Goal: Information Seeking & Learning: Check status

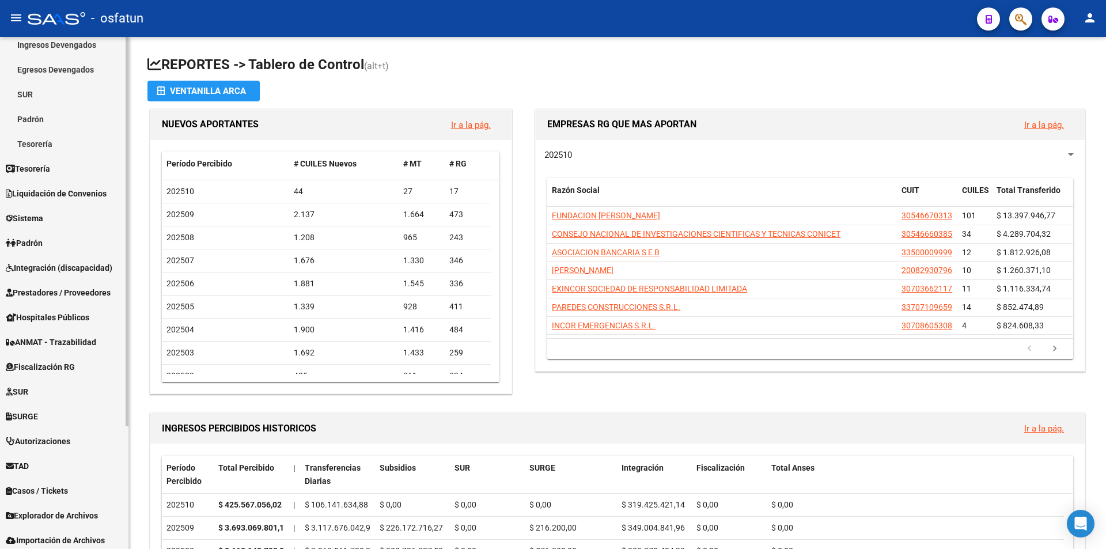
scroll to position [161, 0]
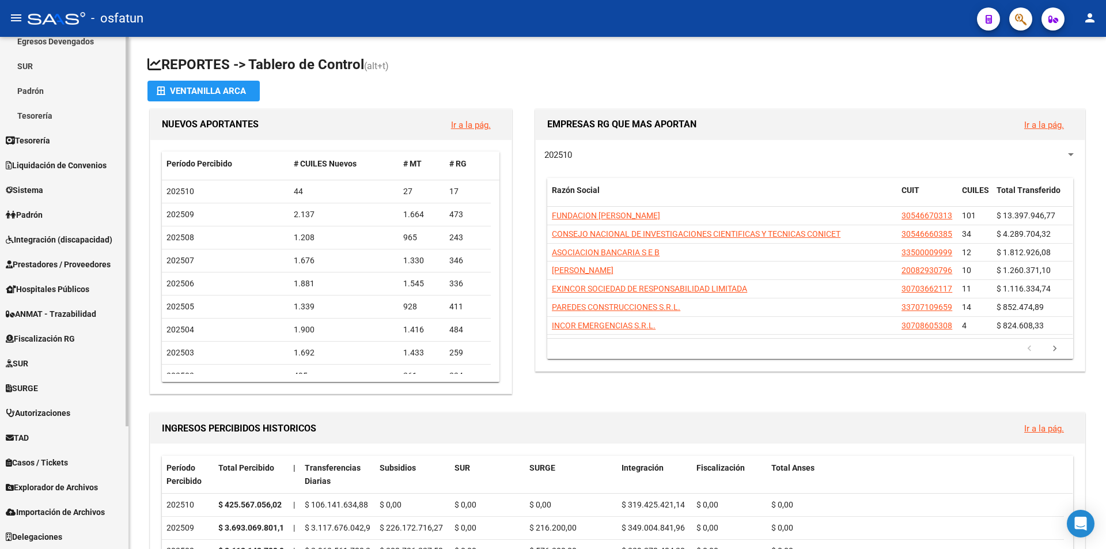
click at [49, 262] on span "Prestadores / Proveedores" at bounding box center [58, 264] width 105 height 13
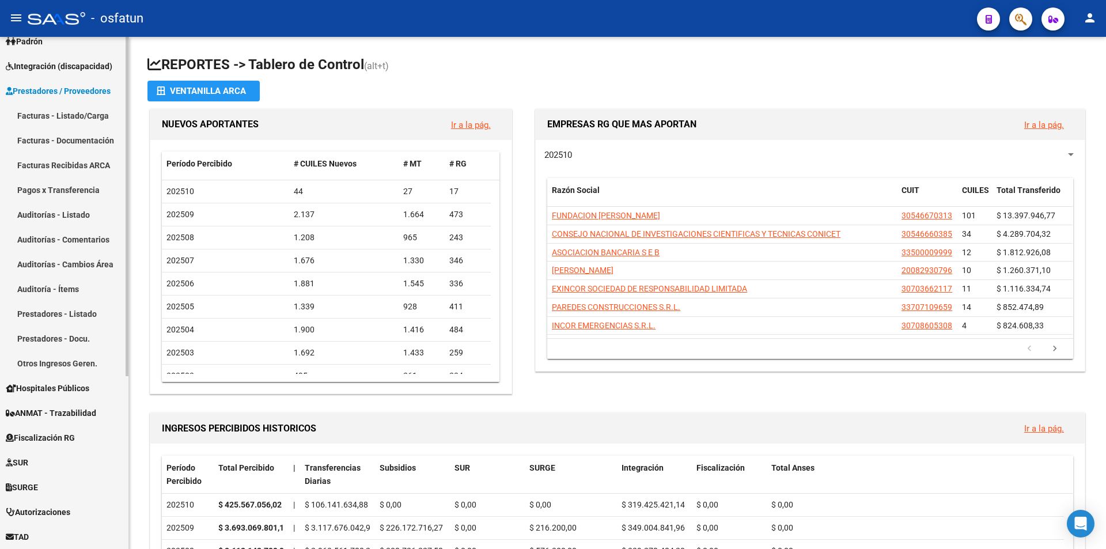
click at [63, 296] on link "Auditoría - Ítems" at bounding box center [64, 289] width 128 height 25
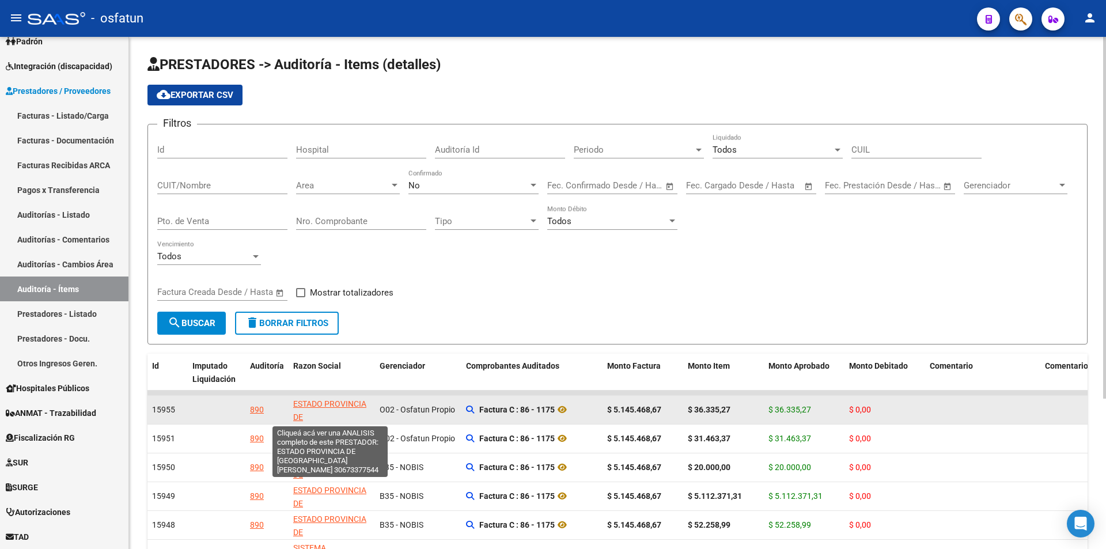
click at [318, 404] on span "ESTADO PROVINCIA DE [GEOGRAPHIC_DATA][PERSON_NAME]" at bounding box center [332, 423] width 78 height 48
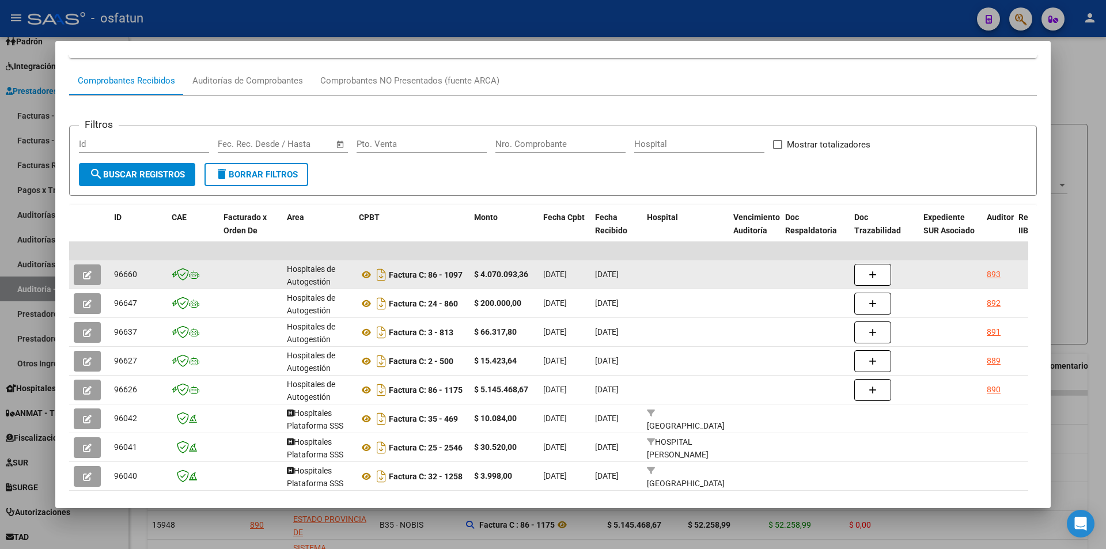
scroll to position [115, 0]
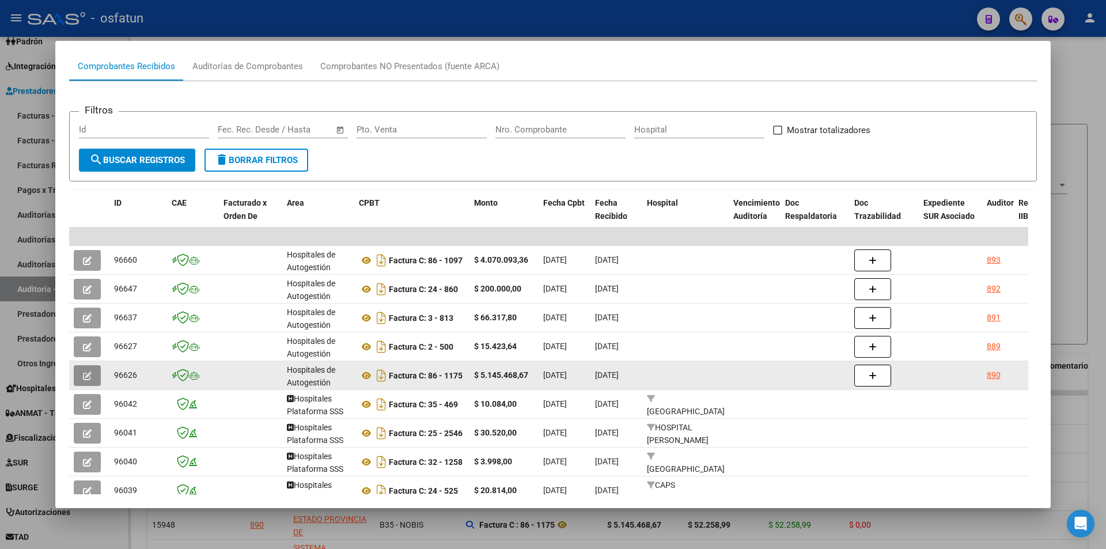
click at [92, 373] on button "button" at bounding box center [87, 375] width 27 height 21
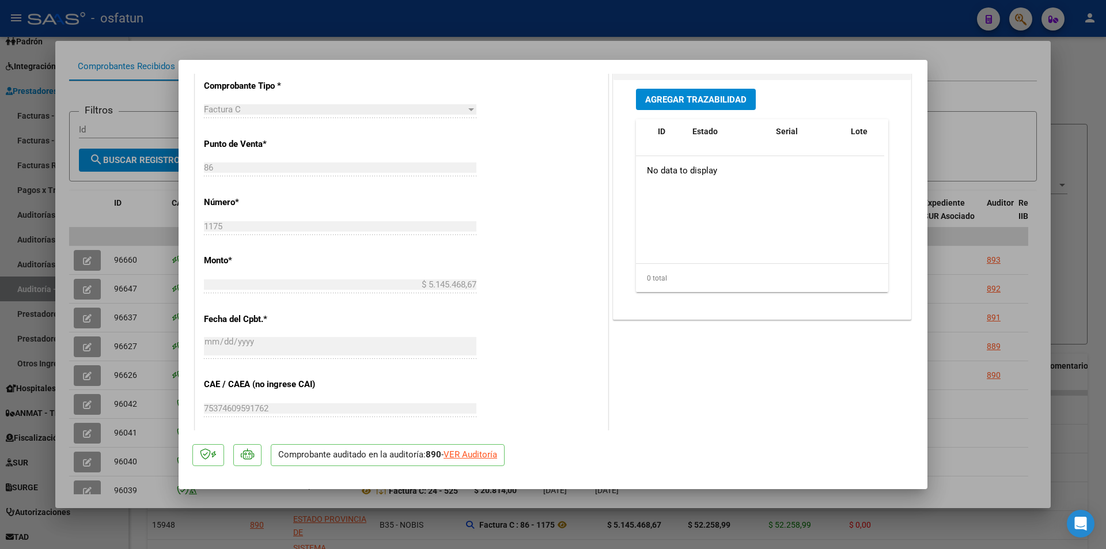
scroll to position [346, 0]
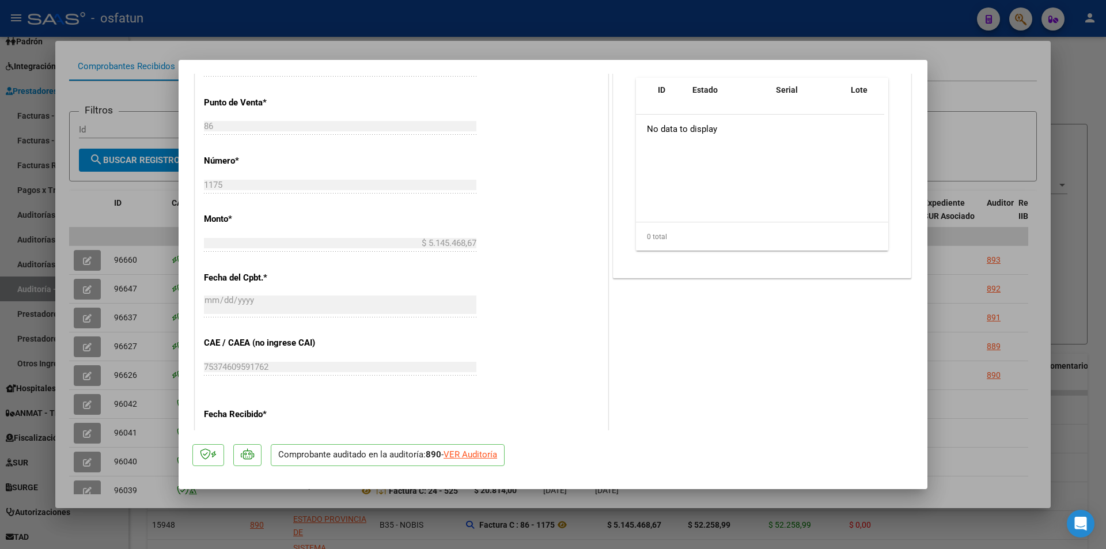
click at [471, 455] on div "VER Auditoría" at bounding box center [471, 454] width 54 height 13
type input "$ 0,00"
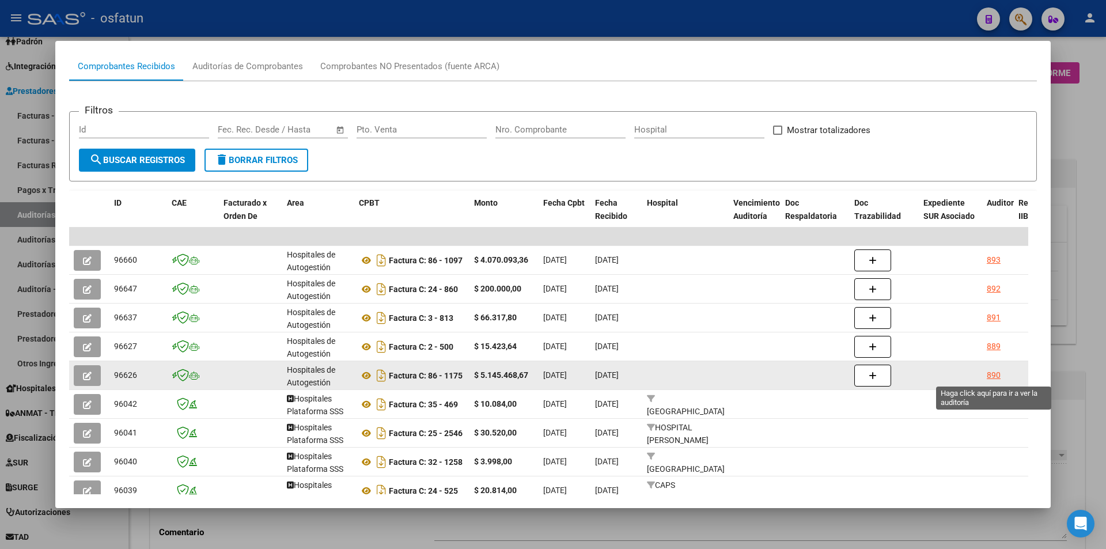
click at [998, 375] on div "890" at bounding box center [994, 375] width 14 height 13
click at [1001, 375] on div "890" at bounding box center [998, 375] width 22 height 13
click at [997, 375] on div "890" at bounding box center [994, 375] width 14 height 13
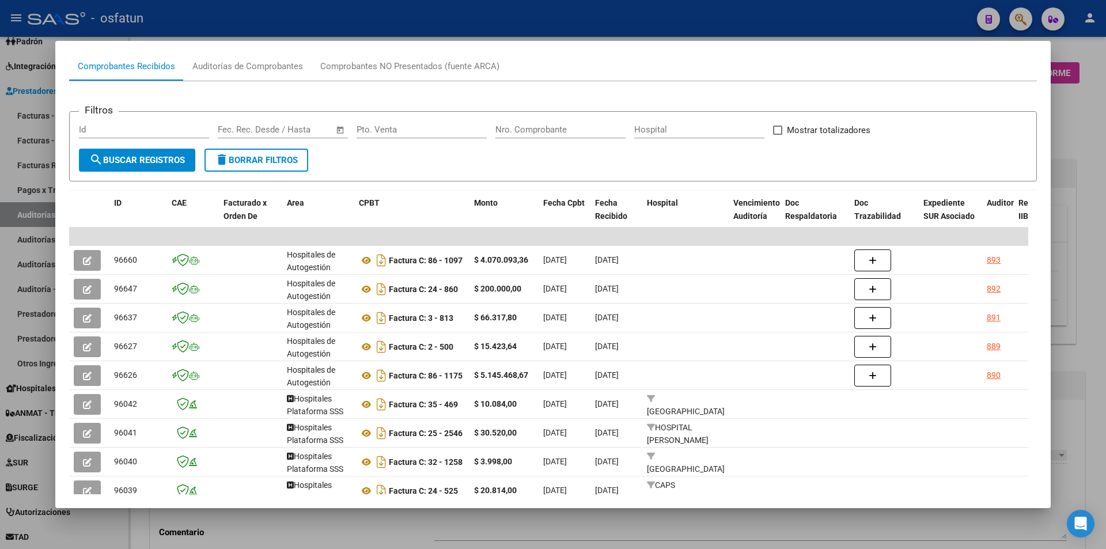
click at [1080, 133] on div at bounding box center [553, 274] width 1106 height 549
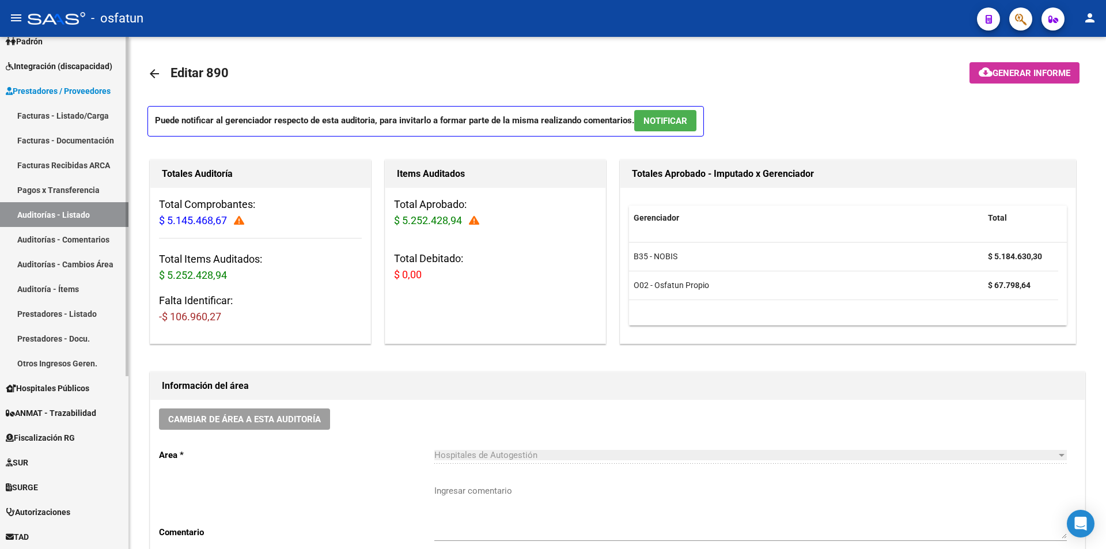
click at [84, 286] on link "Auditoría - Ítems" at bounding box center [64, 289] width 128 height 25
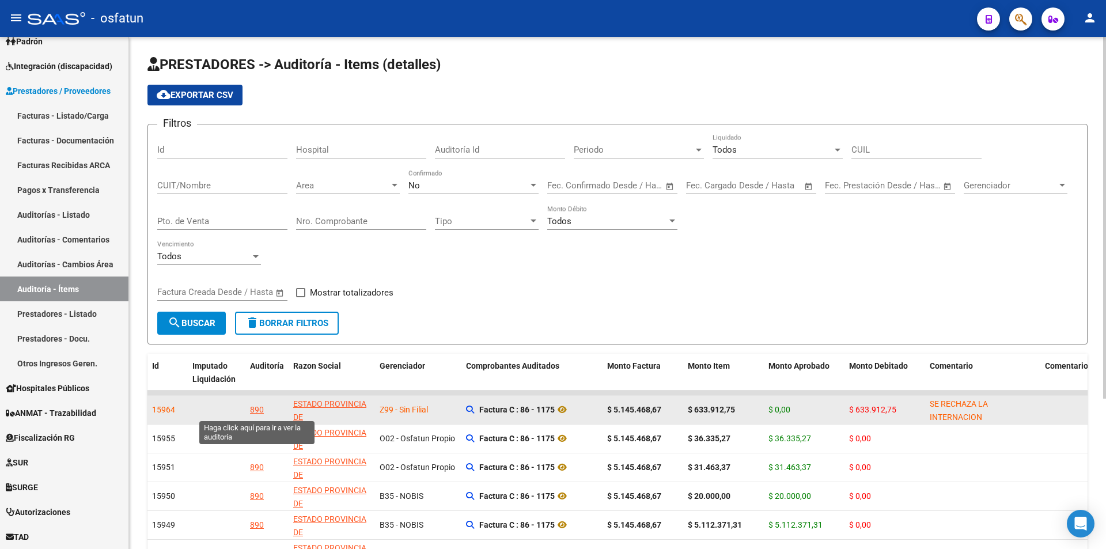
click at [255, 409] on div "890" at bounding box center [257, 409] width 14 height 13
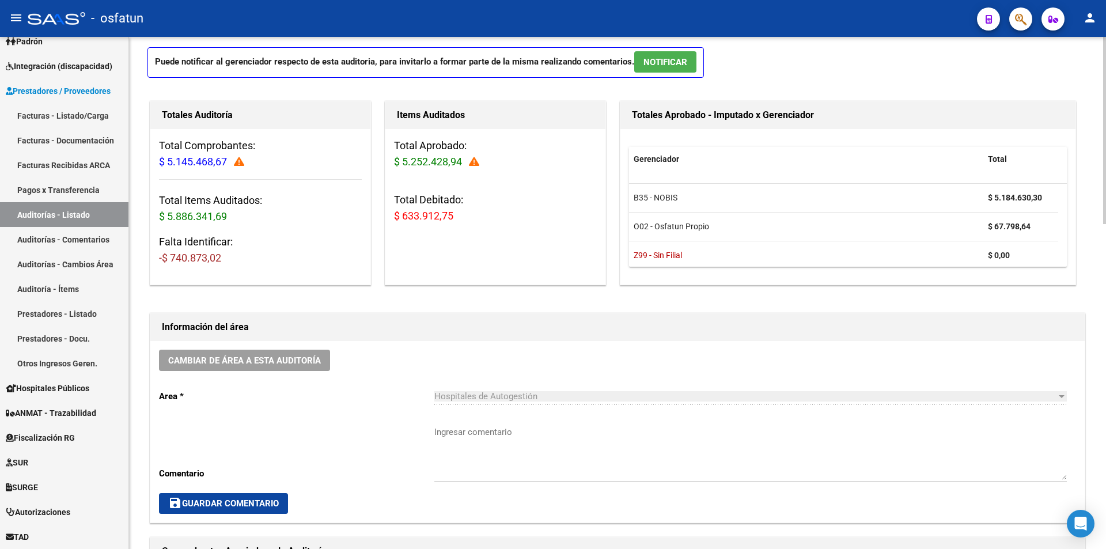
scroll to position [58, 0]
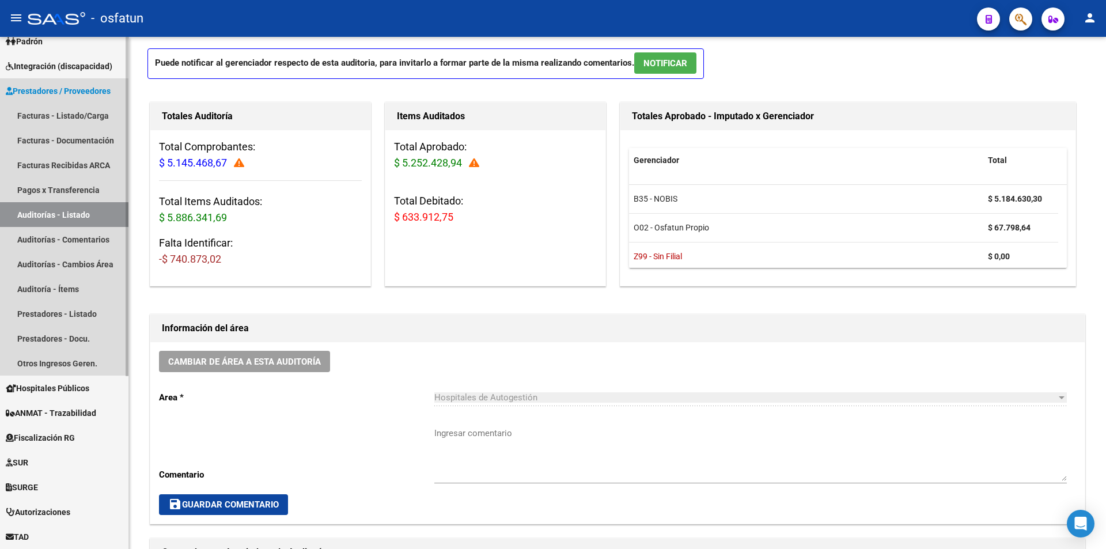
click at [56, 214] on link "Auditorías - Listado" at bounding box center [64, 214] width 128 height 25
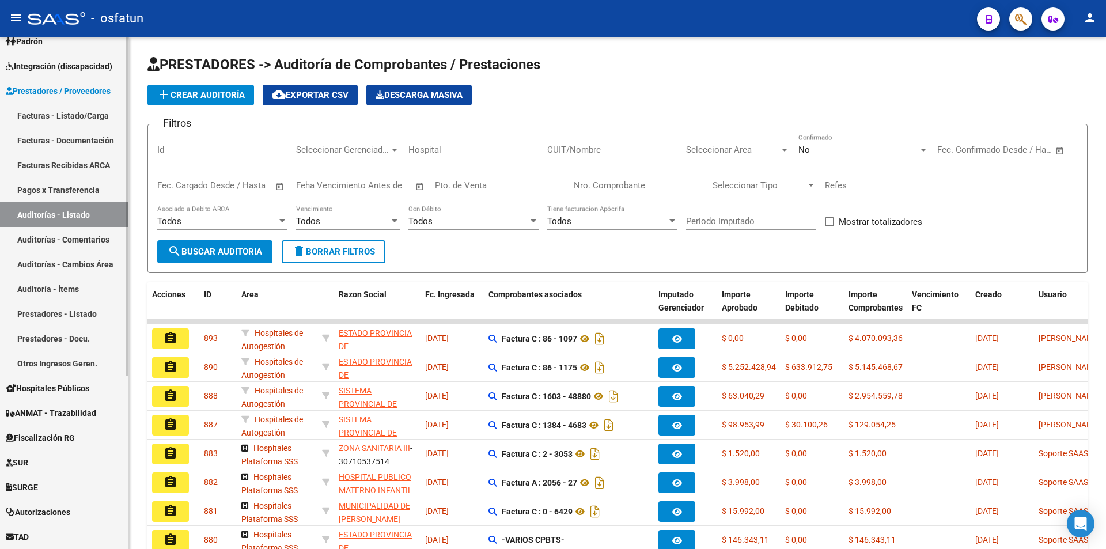
click at [74, 289] on link "Auditoría - Ítems" at bounding box center [64, 289] width 128 height 25
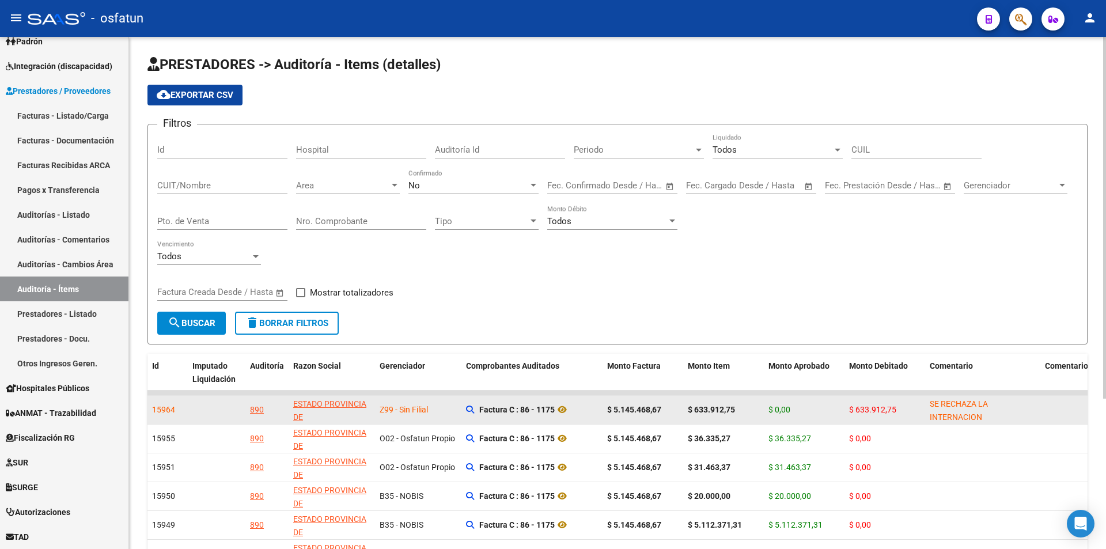
click at [436, 410] on div "Z99 - Sin Filial" at bounding box center [418, 409] width 77 height 13
click at [259, 407] on div "890" at bounding box center [257, 409] width 14 height 13
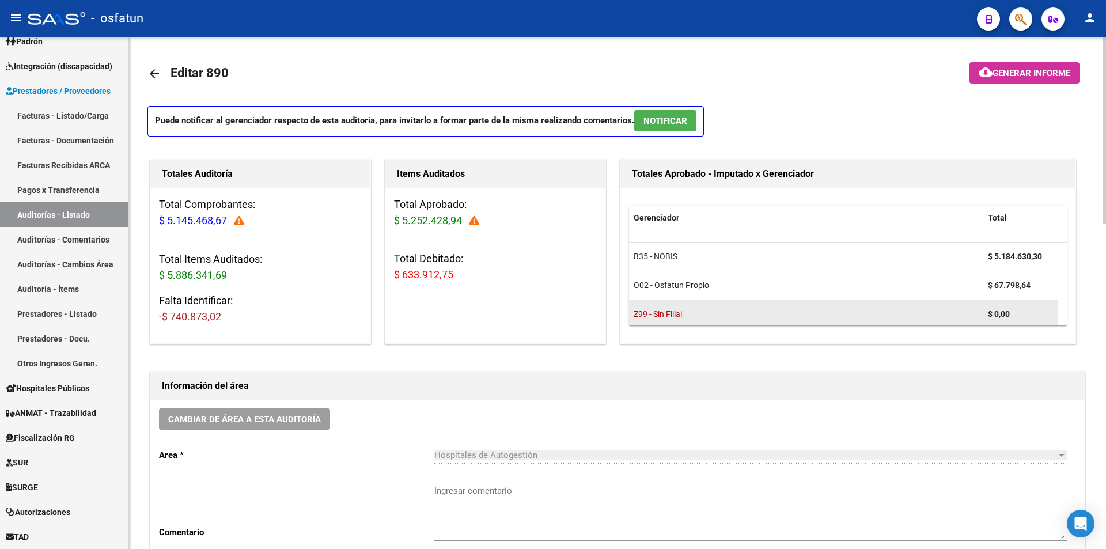
scroll to position [7, 0]
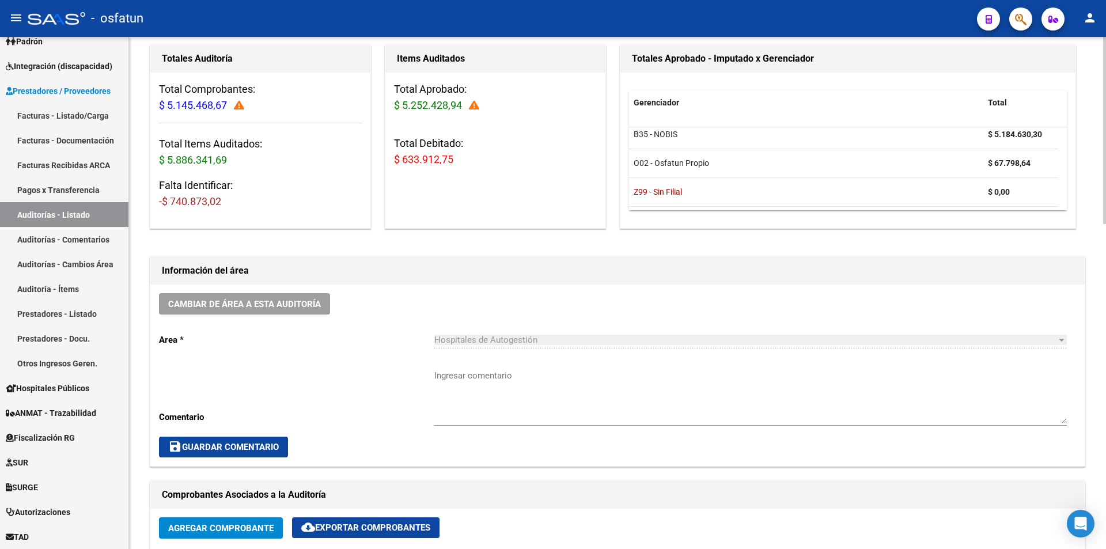
click at [473, 399] on textarea "Ingresar comentario" at bounding box center [750, 396] width 633 height 54
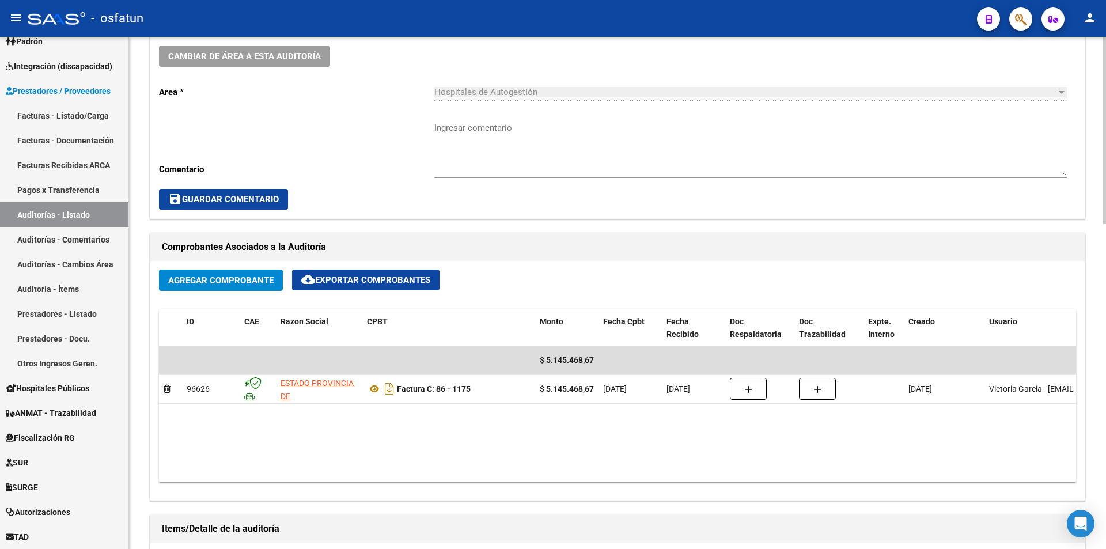
scroll to position [0, 0]
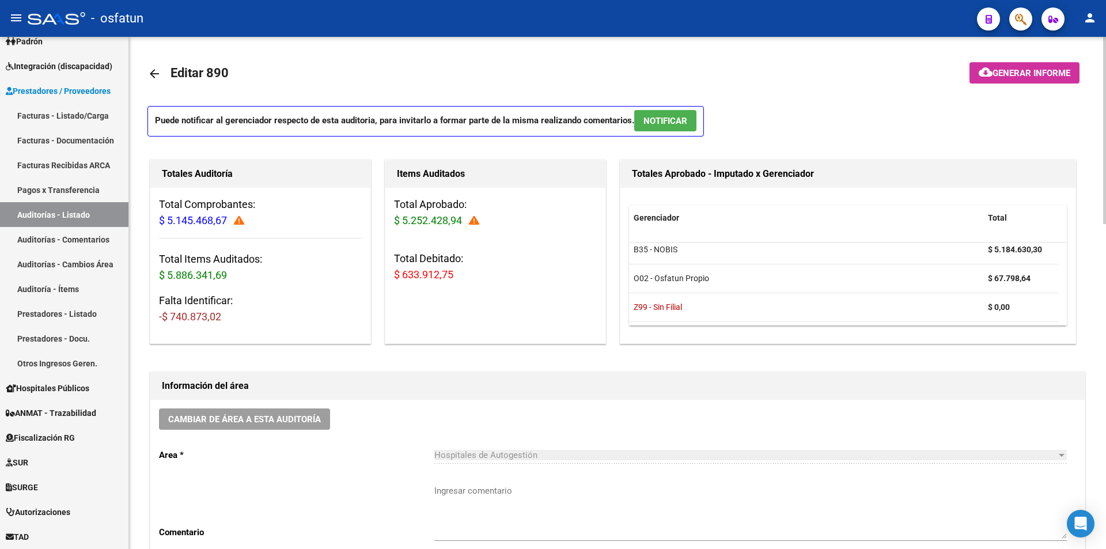
drag, startPoint x: 581, startPoint y: 415, endPoint x: 523, endPoint y: 181, distance: 241.5
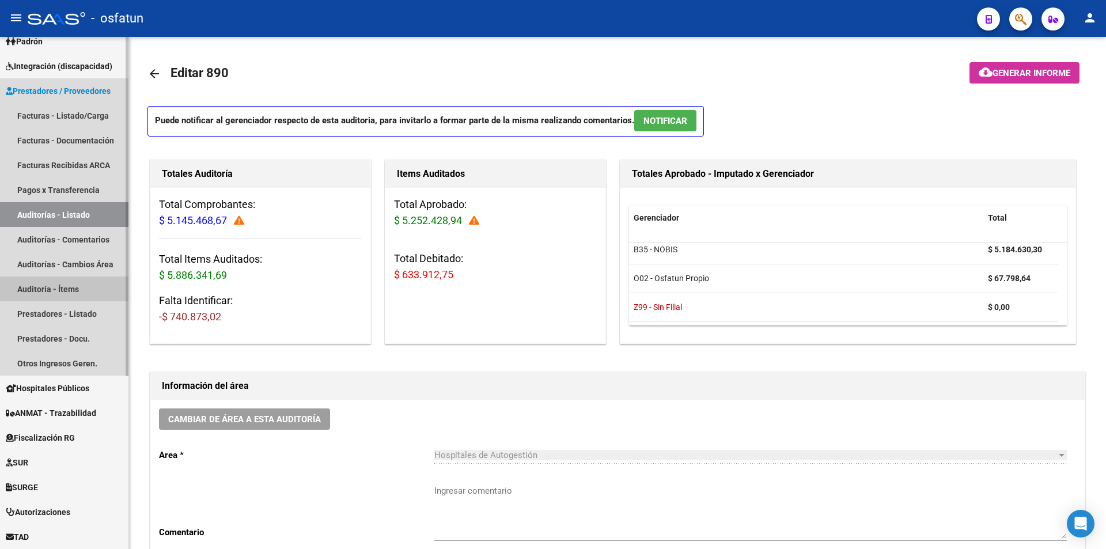
click at [74, 286] on link "Auditoría - Ítems" at bounding box center [64, 289] width 128 height 25
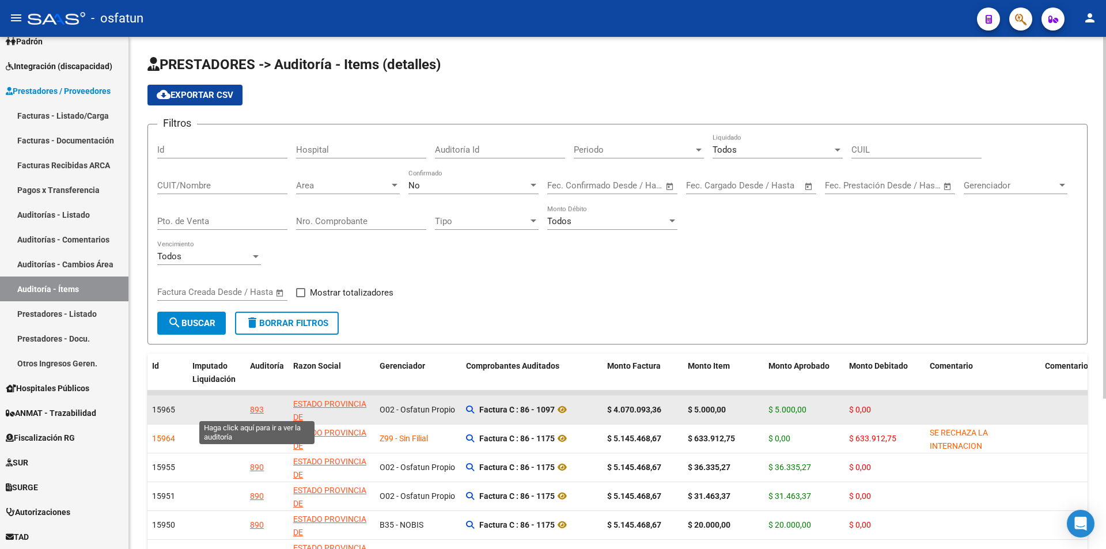
click at [260, 410] on div "893" at bounding box center [257, 409] width 14 height 13
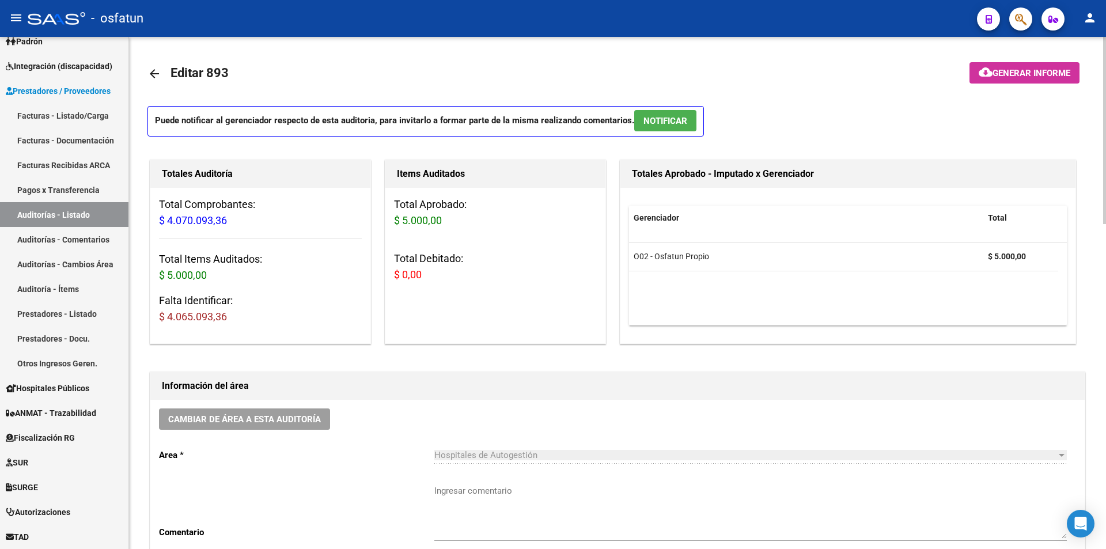
click at [1013, 85] on mat-toolbar-row at bounding box center [992, 73] width 196 height 37
click at [1010, 73] on span "Generar informe" at bounding box center [1032, 73] width 78 height 10
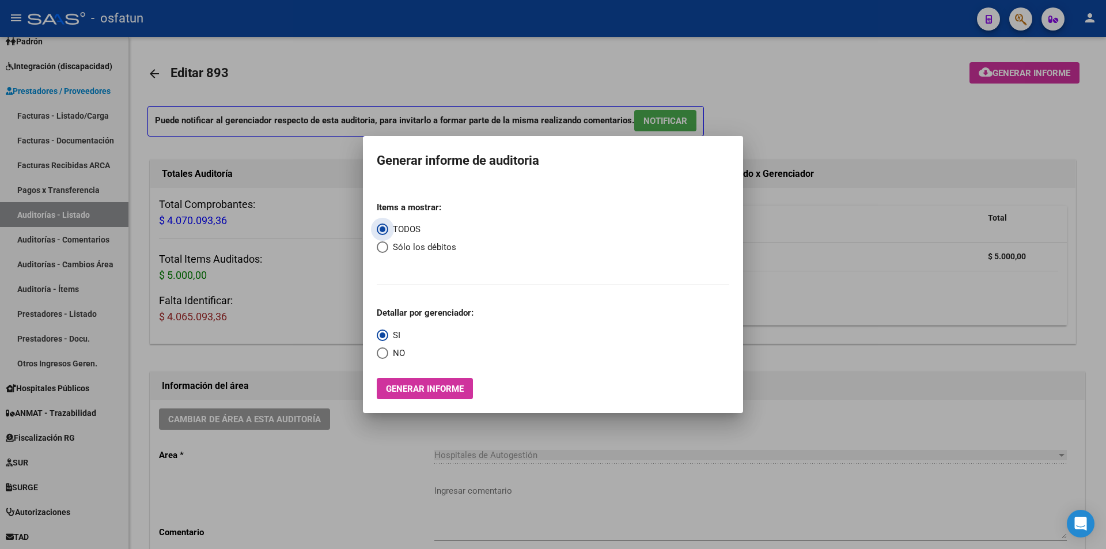
drag, startPoint x: 438, startPoint y: 249, endPoint x: 432, endPoint y: 267, distance: 19.0
click at [434, 255] on mat-radio-group "Items a mostrar: TODOS Sólo los débitos" at bounding box center [417, 232] width 80 height 80
click at [413, 391] on span "Generar informe" at bounding box center [425, 389] width 78 height 10
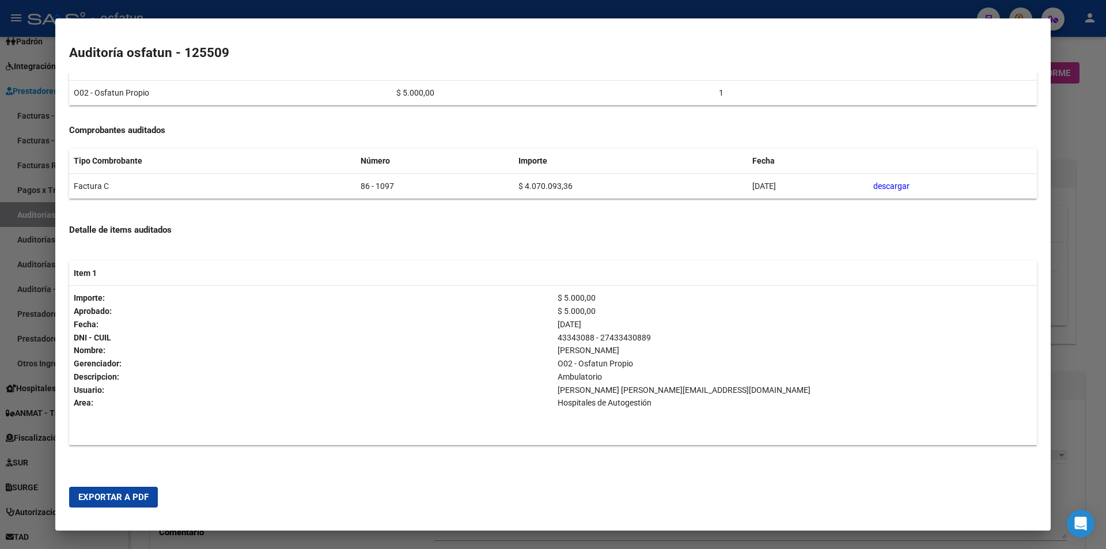
scroll to position [142, 0]
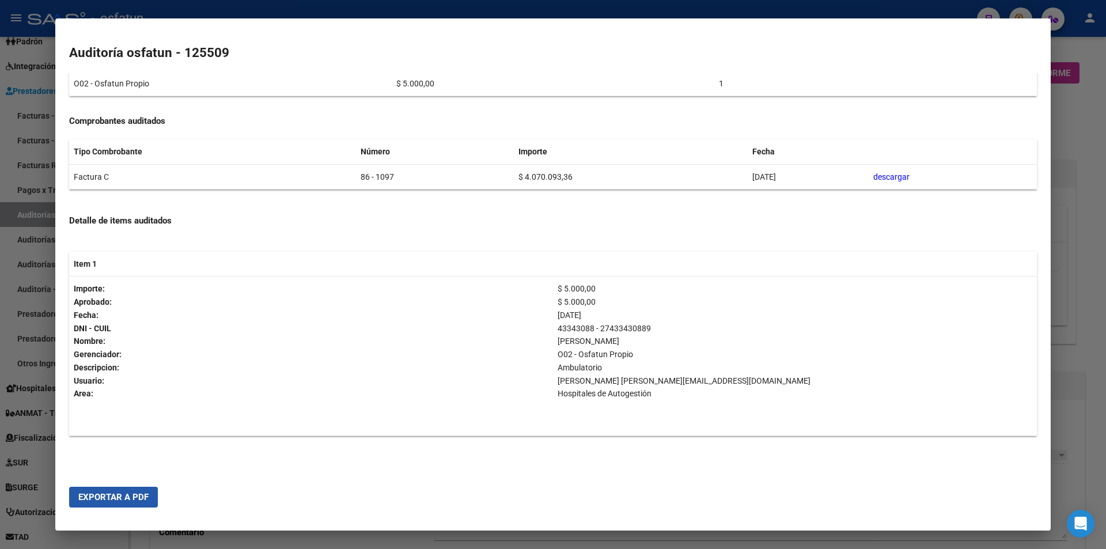
drag, startPoint x: 138, startPoint y: 505, endPoint x: 297, endPoint y: 478, distance: 161.9
click at [140, 505] on button "Exportar a PDF" at bounding box center [113, 497] width 89 height 21
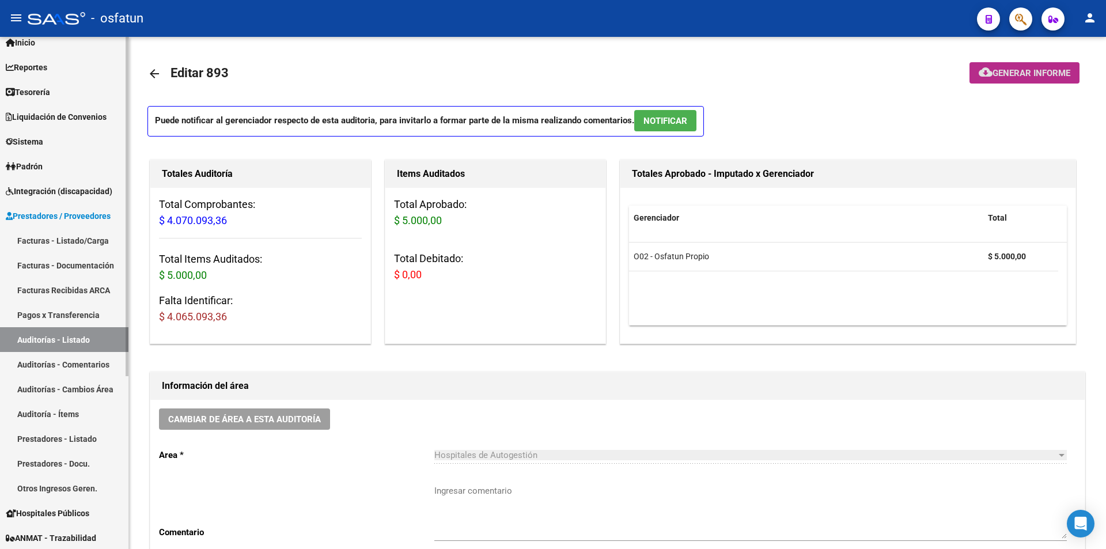
scroll to position [0, 0]
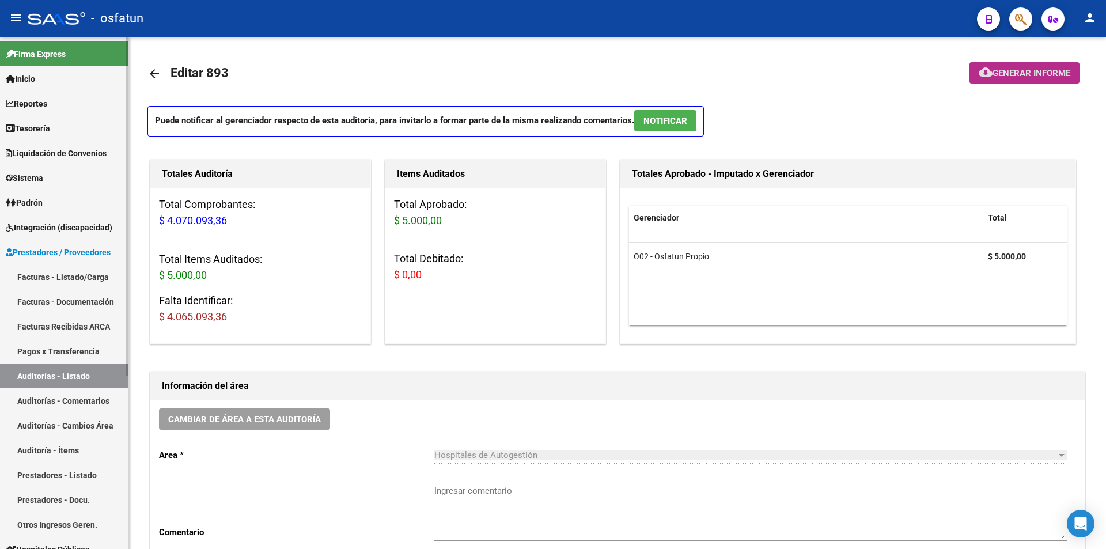
click at [50, 203] on link "Padrón" at bounding box center [64, 202] width 128 height 25
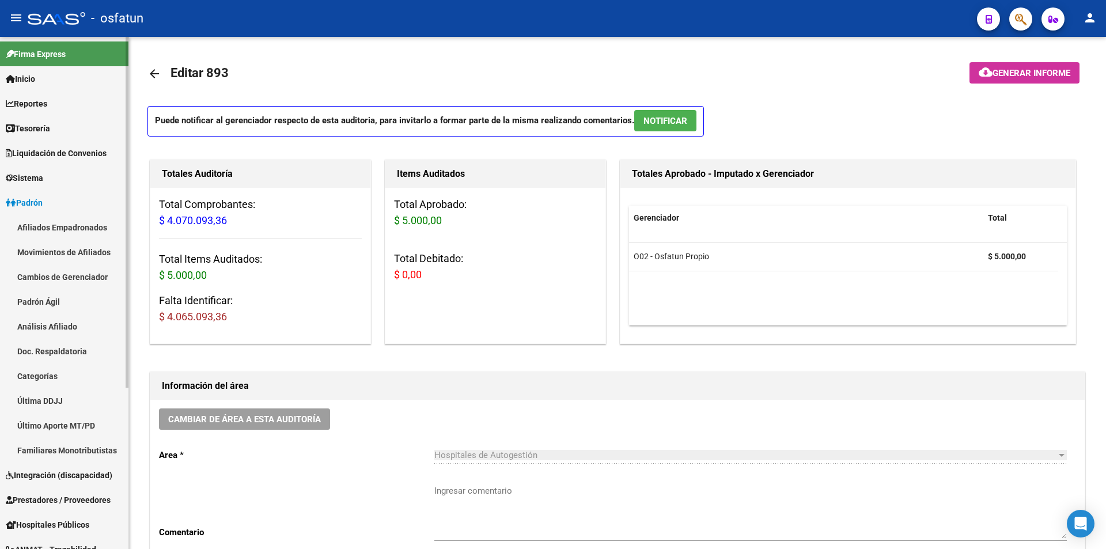
click at [78, 228] on link "Afiliados Empadronados" at bounding box center [64, 227] width 128 height 25
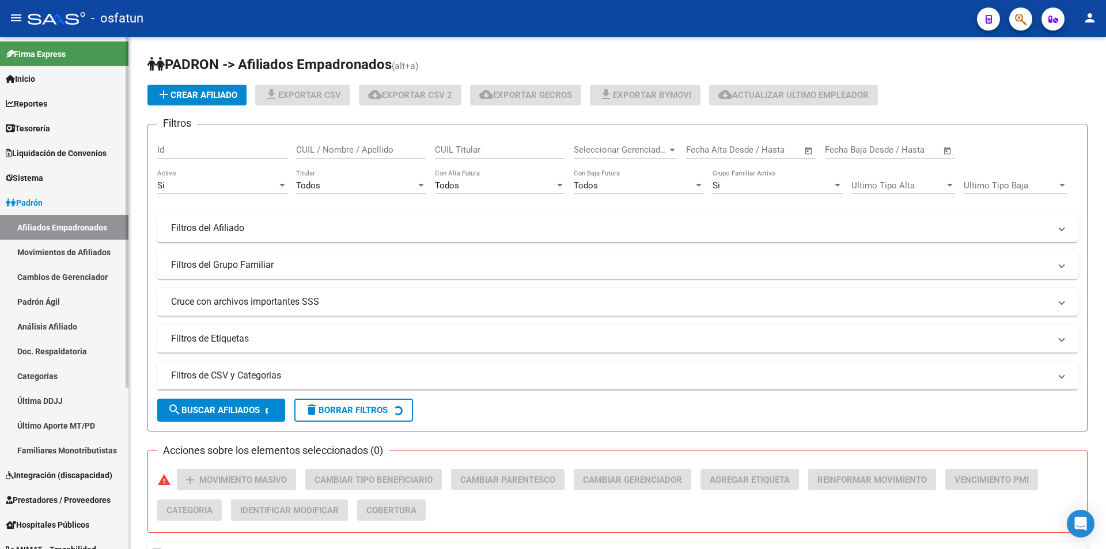
click at [59, 299] on link "Padrón Ágil" at bounding box center [64, 301] width 128 height 25
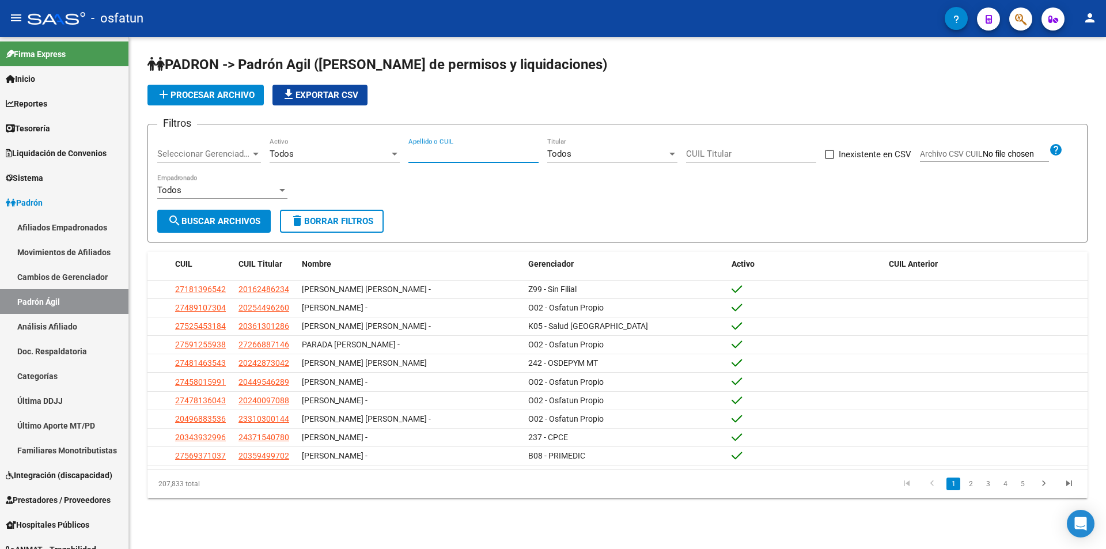
click at [471, 154] on input "Apellido o CUIL" at bounding box center [474, 154] width 130 height 10
type input "27367205429"
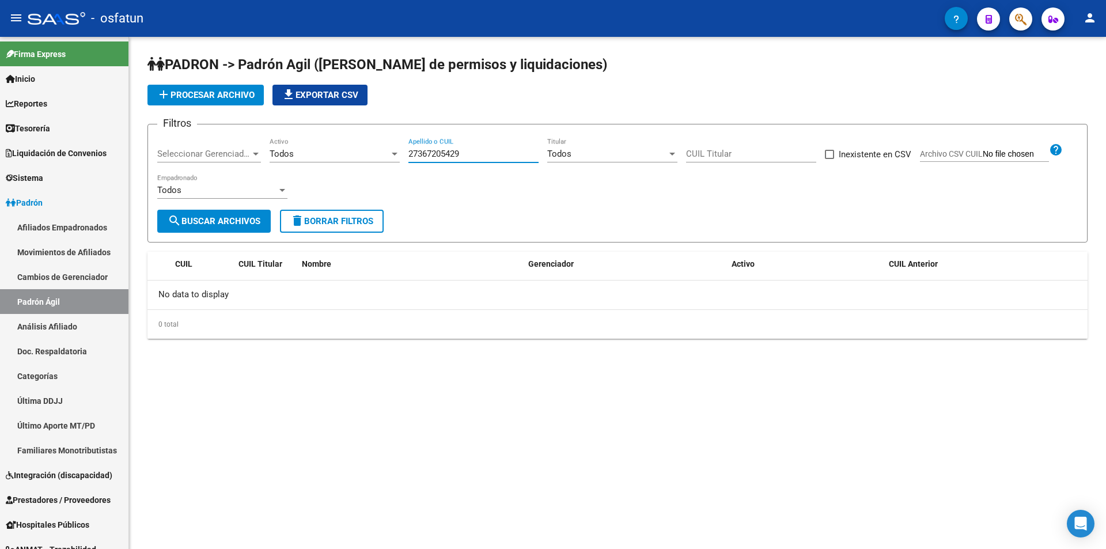
drag, startPoint x: 465, startPoint y: 153, endPoint x: 316, endPoint y: 152, distance: 148.7
click at [316, 152] on div "Filtros Seleccionar Gerenciador Seleccionar Gerenciador Todos Activo 2736720542…" at bounding box center [617, 172] width 921 height 76
click at [282, 159] on div "Todos Activo" at bounding box center [335, 150] width 130 height 25
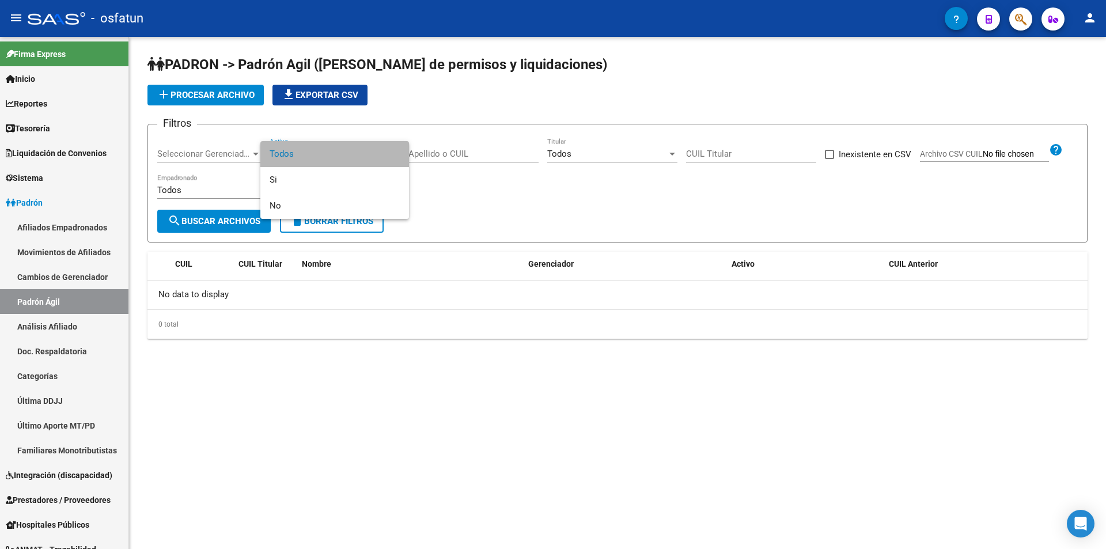
drag, startPoint x: 289, startPoint y: 156, endPoint x: 468, endPoint y: 159, distance: 179.2
click at [296, 155] on span "Todos" at bounding box center [335, 154] width 130 height 26
drag, startPoint x: 800, startPoint y: 182, endPoint x: 388, endPoint y: 194, distance: 412.7
click at [774, 190] on div "Filtros Seleccionar Gerenciador Seleccionar Gerenciador Todos Activo Apellido o…" at bounding box center [617, 172] width 921 height 76
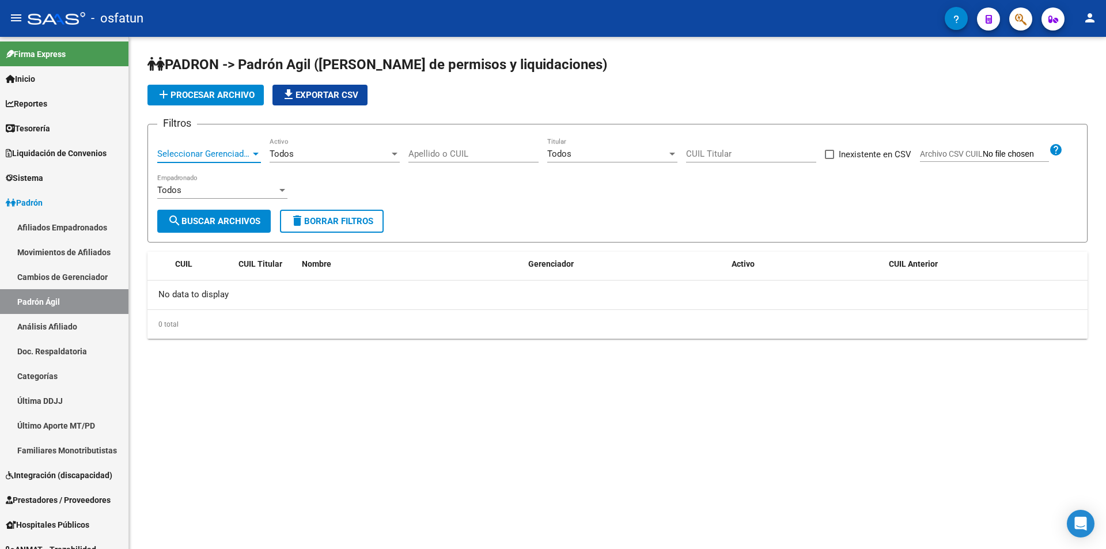
click at [191, 153] on span "Seleccionar Gerenciador" at bounding box center [203, 154] width 93 height 10
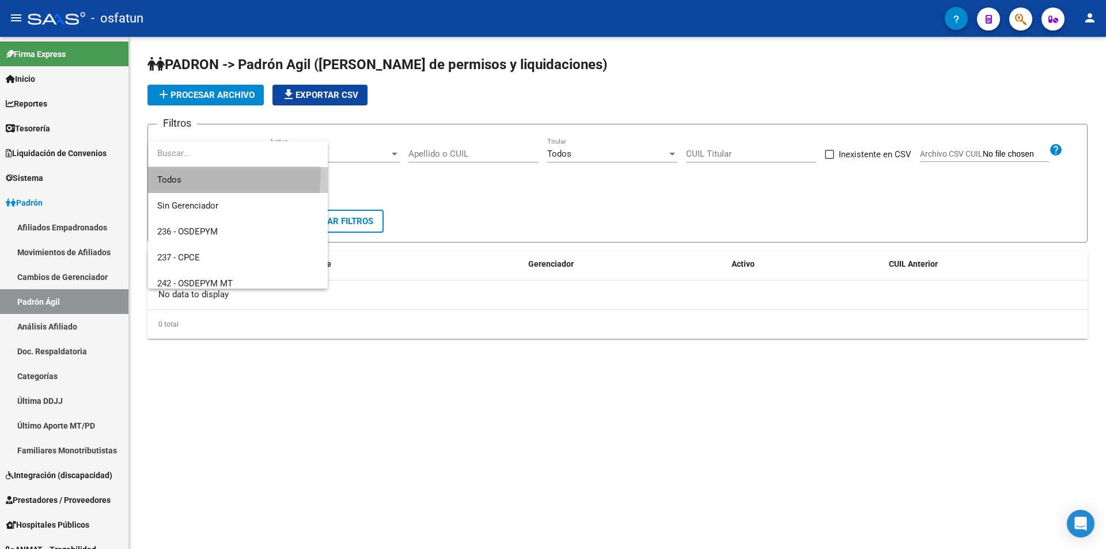
drag, startPoint x: 195, startPoint y: 173, endPoint x: 200, endPoint y: 188, distance: 15.7
click at [195, 173] on span "Todos" at bounding box center [237, 180] width 161 height 26
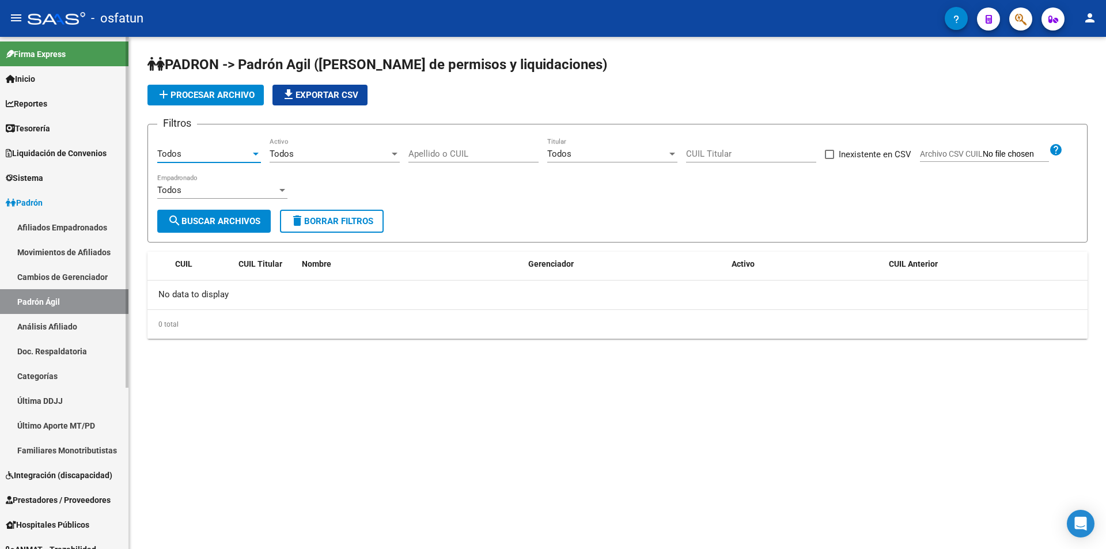
drag, startPoint x: 29, startPoint y: 229, endPoint x: 99, endPoint y: 252, distance: 72.7
click at [29, 229] on link "Afiliados Empadronados" at bounding box center [64, 227] width 128 height 25
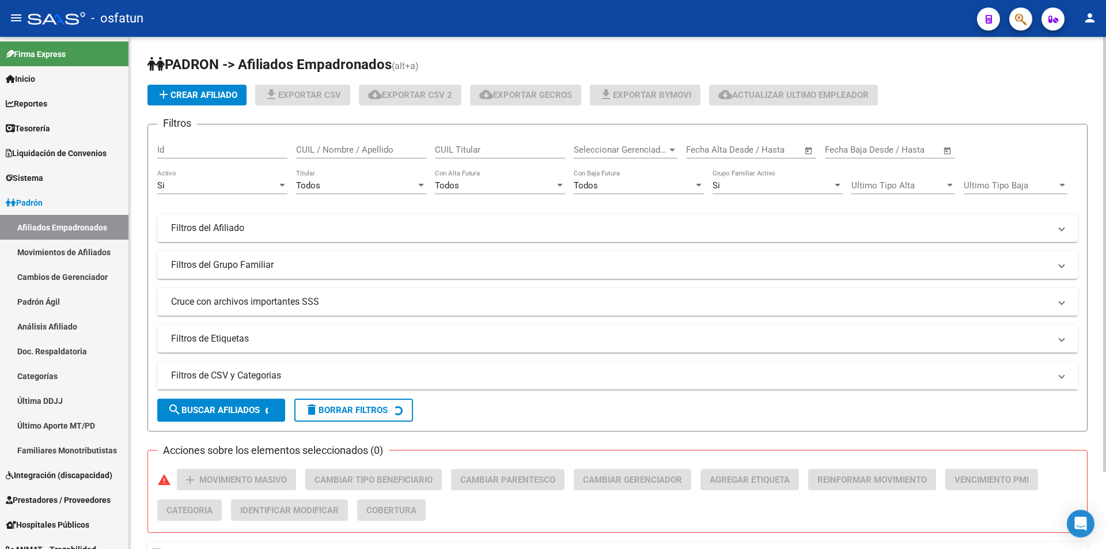
click at [387, 149] on input "CUIL / Nombre / Apellido" at bounding box center [361, 150] width 130 height 10
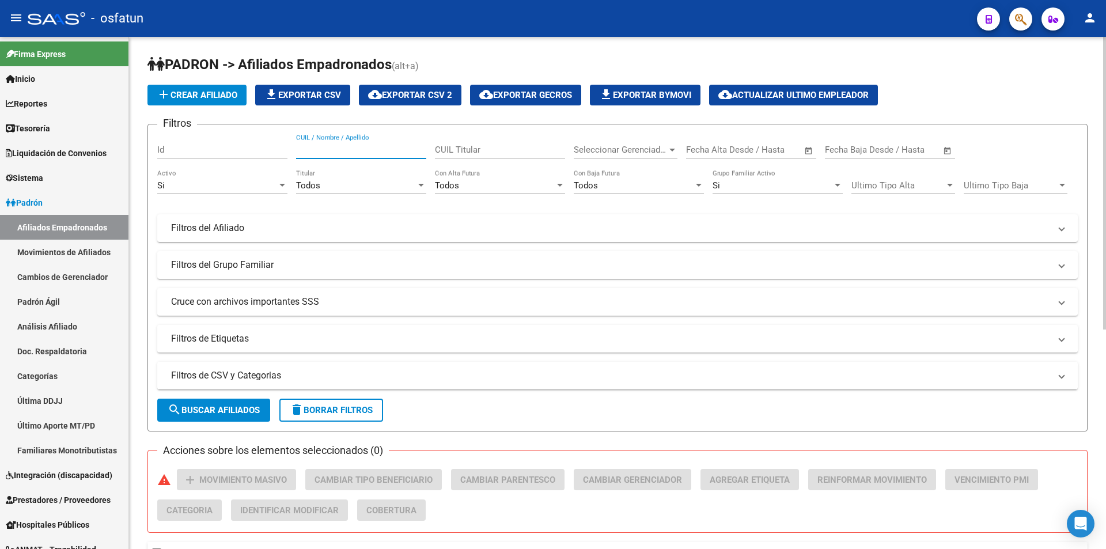
click at [512, 148] on input "CUIL Titular" at bounding box center [500, 150] width 130 height 10
click at [209, 152] on input "Id" at bounding box center [222, 150] width 130 height 10
click at [278, 233] on mat-panel-title "Filtros del Afiliado" at bounding box center [610, 228] width 879 height 13
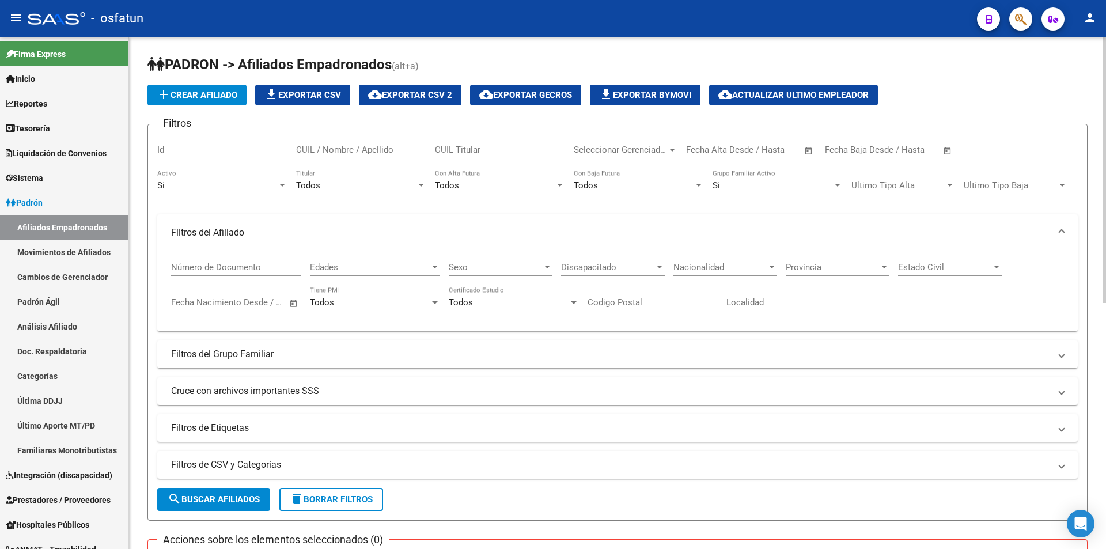
click at [271, 260] on div "Número de Documento" at bounding box center [236, 263] width 130 height 25
type input "36720542"
click at [214, 505] on button "search Buscar Afiliados" at bounding box center [213, 499] width 113 height 23
click at [55, 69] on link "Inicio" at bounding box center [64, 78] width 128 height 25
